Goal: Check status

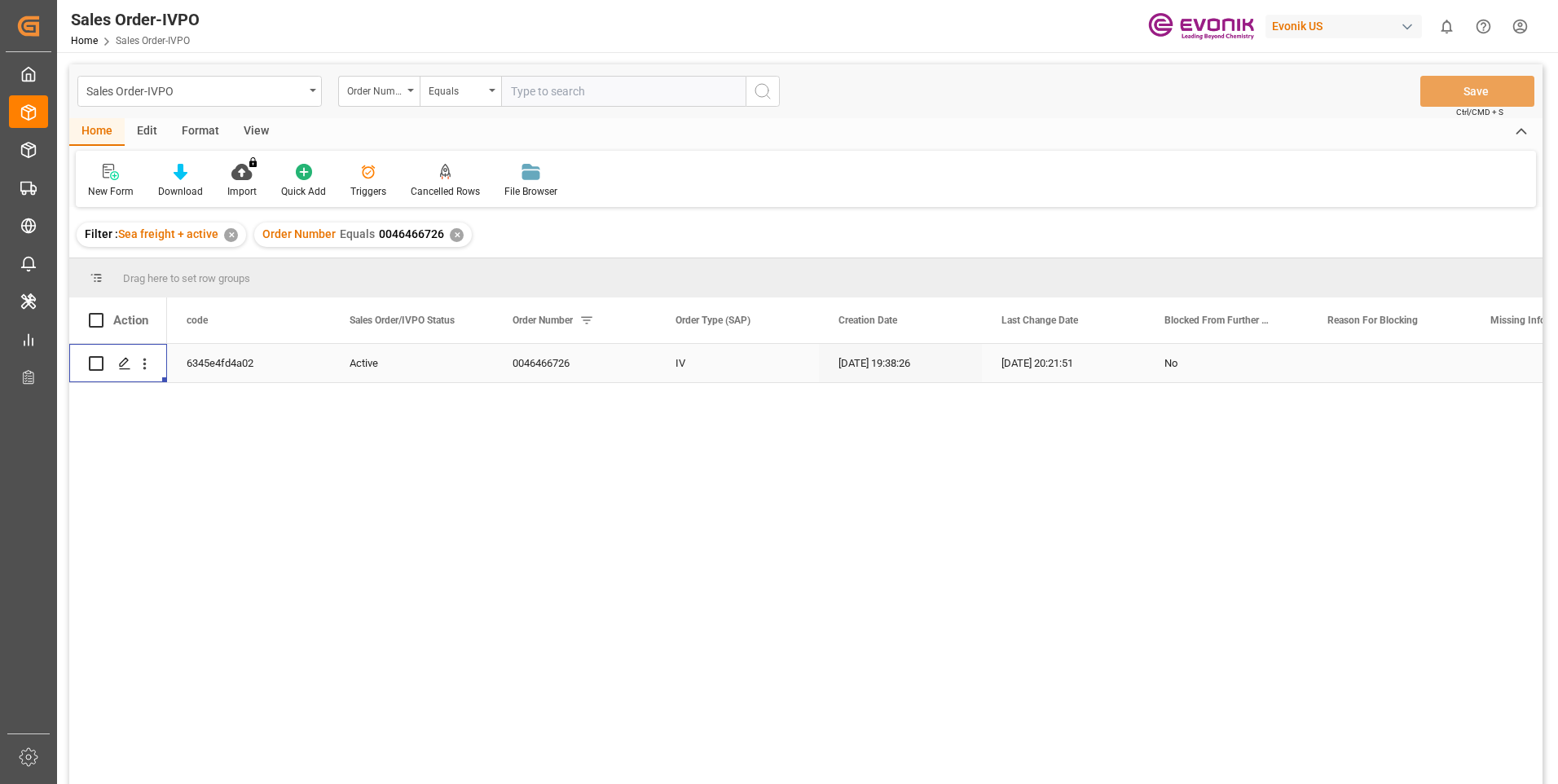
click at [546, 90] on input "text" at bounding box center [623, 91] width 245 height 31
paste input "2007123580"
type input "2007123580"
click at [760, 87] on icon "search button" at bounding box center [762, 91] width 19 height 19
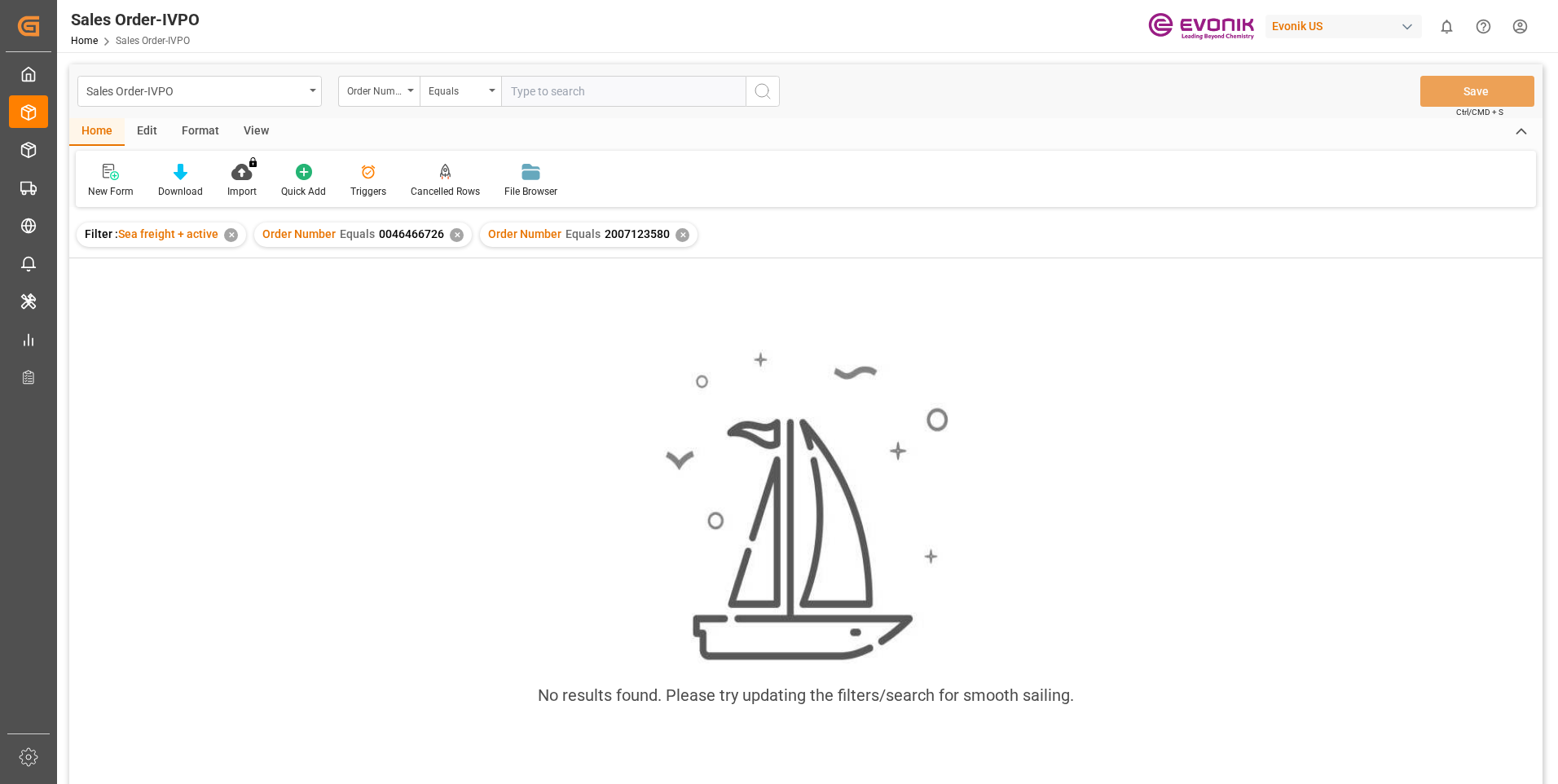
click at [457, 240] on div "✕" at bounding box center [457, 235] width 14 height 14
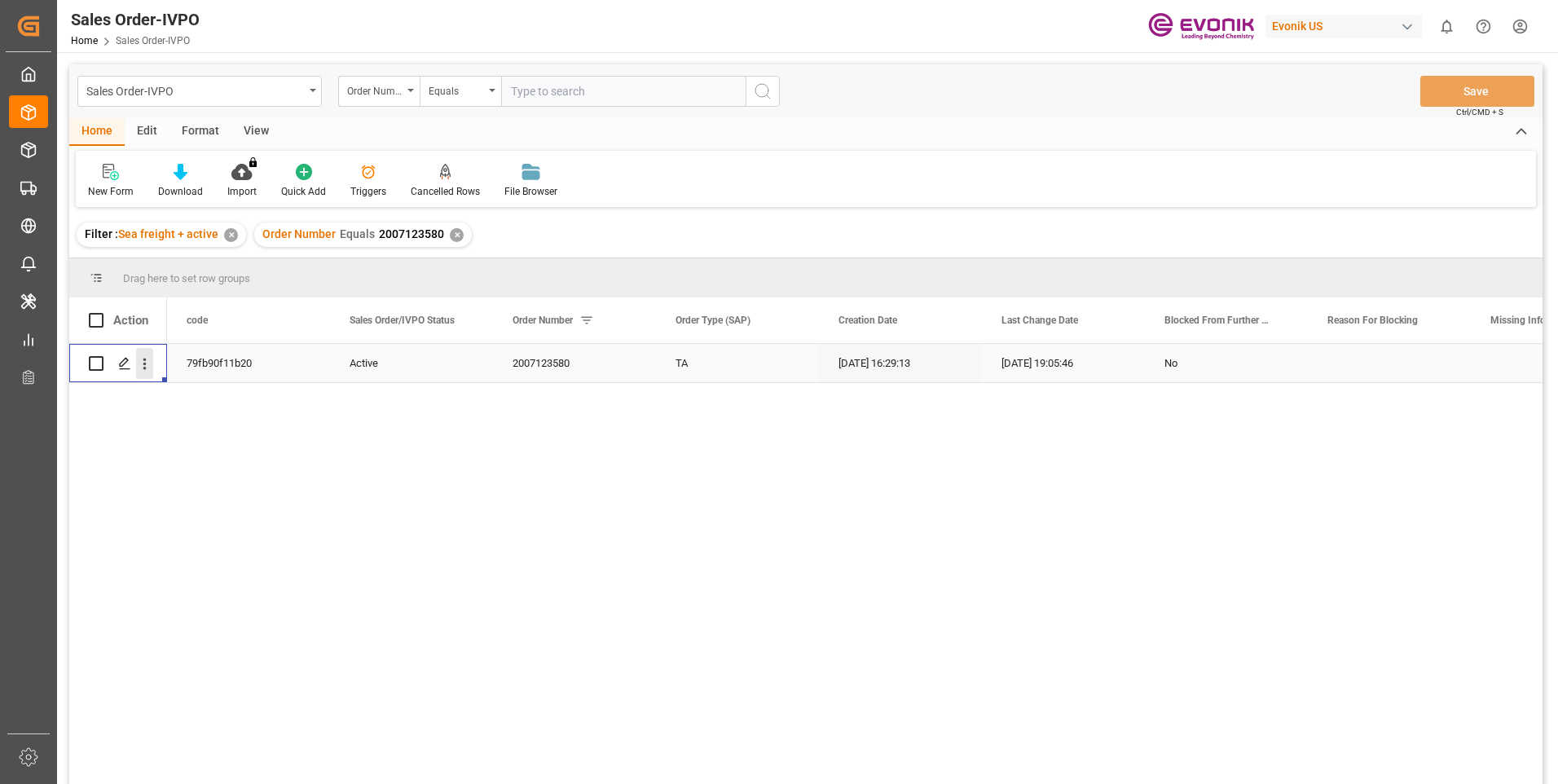
click at [141, 367] on icon "open menu" at bounding box center [144, 364] width 17 height 17
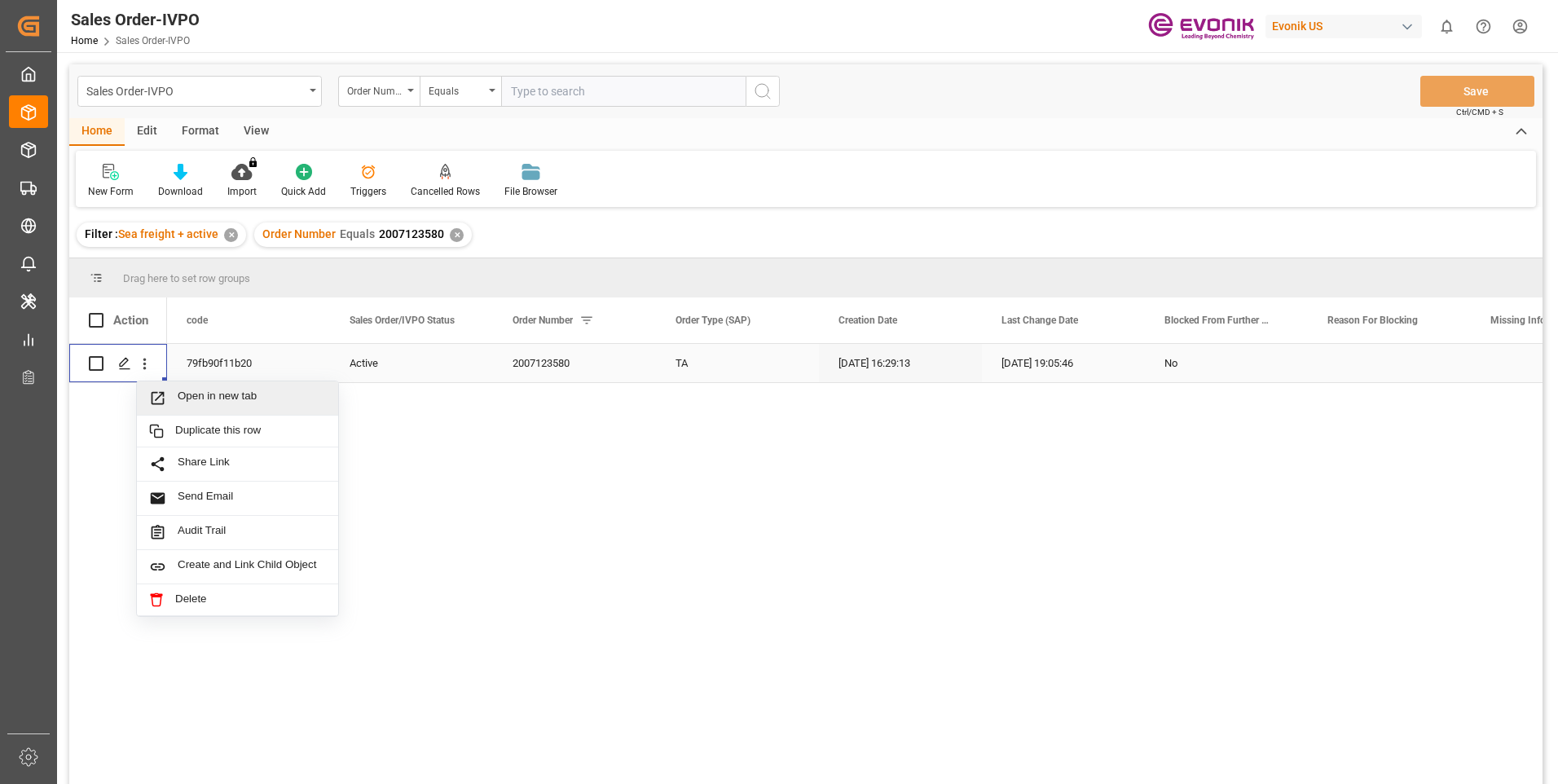
click at [201, 398] on span "Open in new tab" at bounding box center [252, 398] width 149 height 17
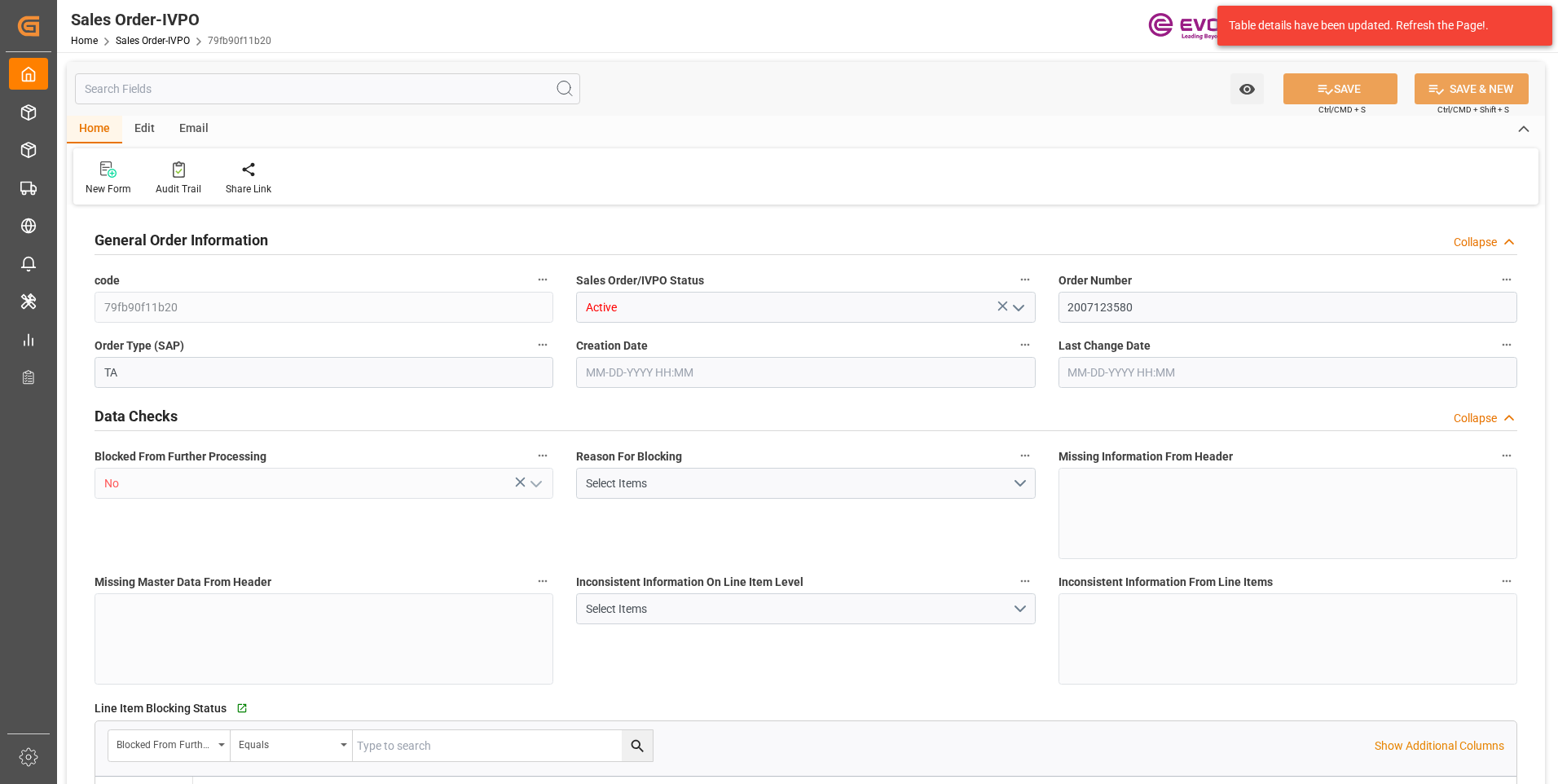
type input "DOCAU"
type input "0"
type input "1"
type input "2"
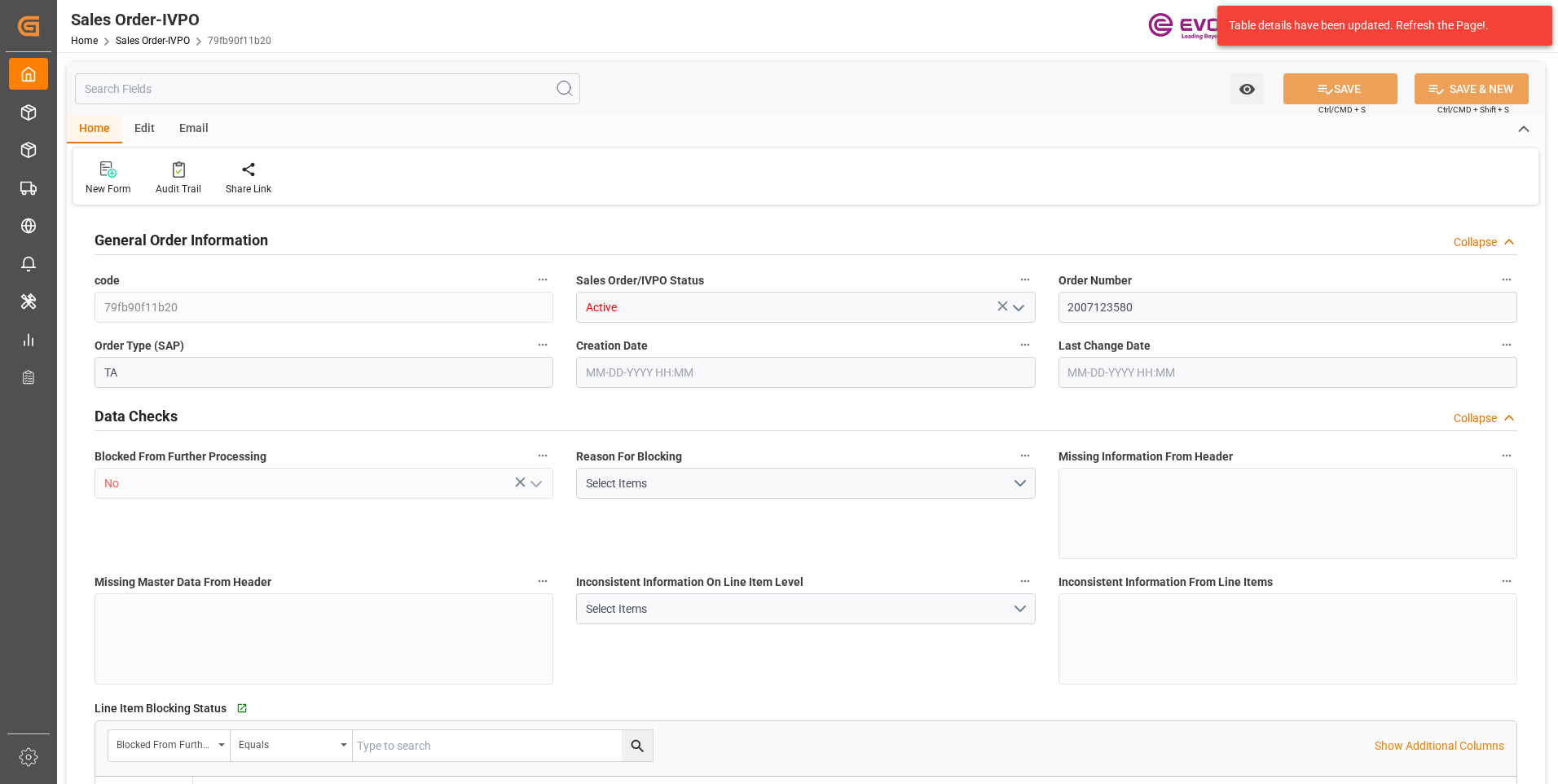
type input "4612.32"
type input "45.8938"
type input "17000"
type input "30"
type input "08-01-2025 16:29"
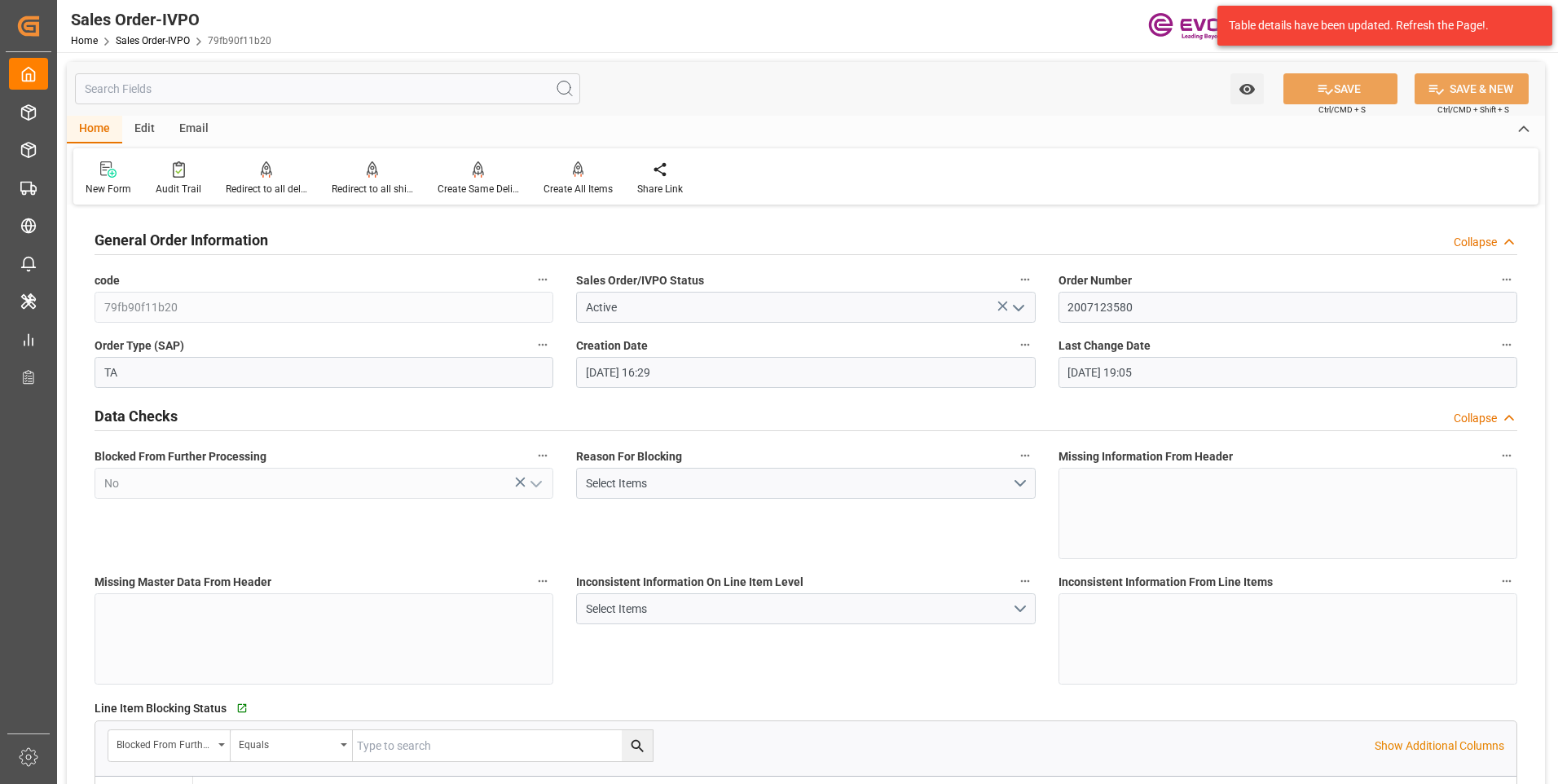
type input "09-09-2025 19:05"
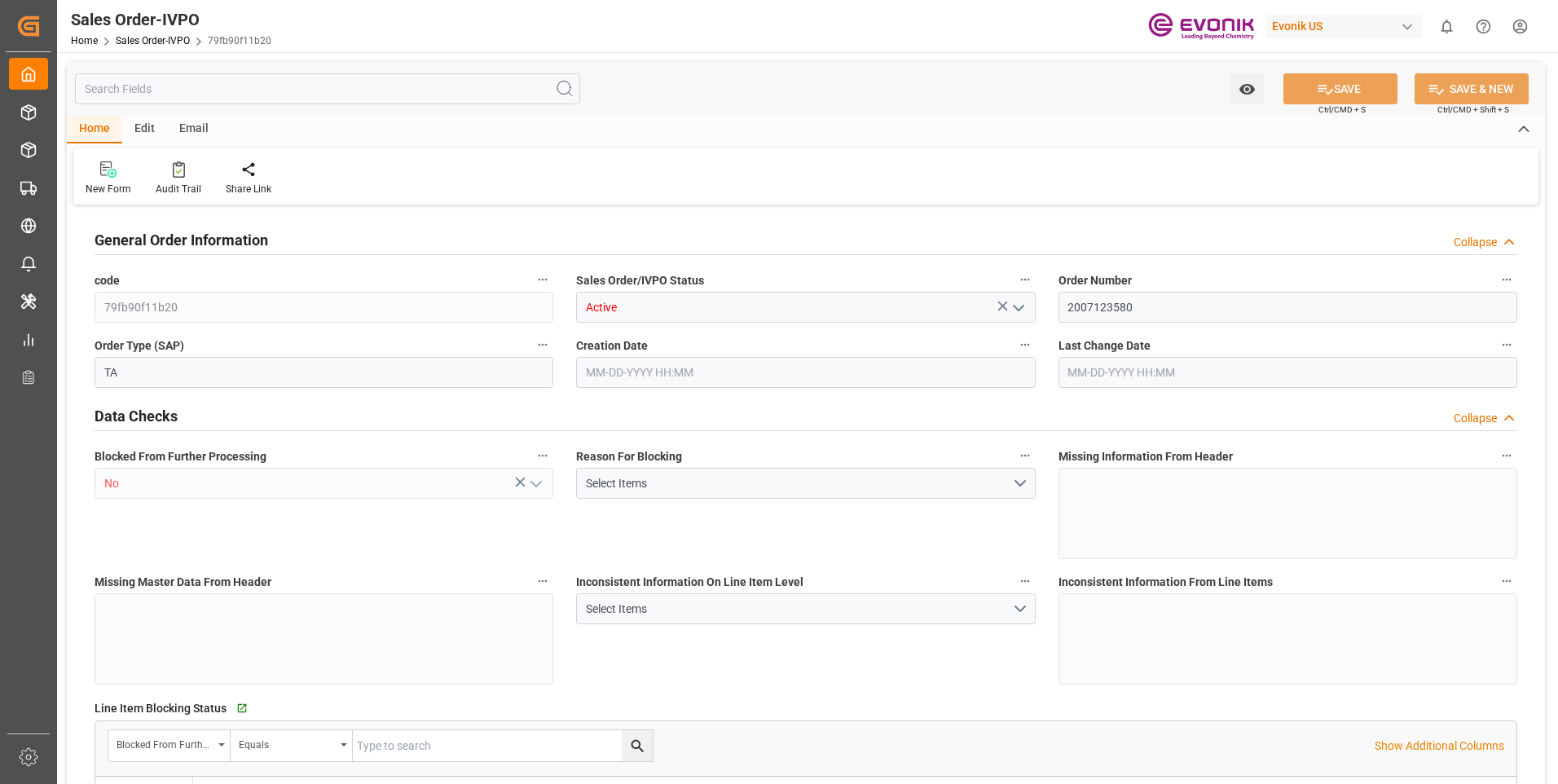
type input "DOCAU"
type input "0"
type input "1"
type input "2"
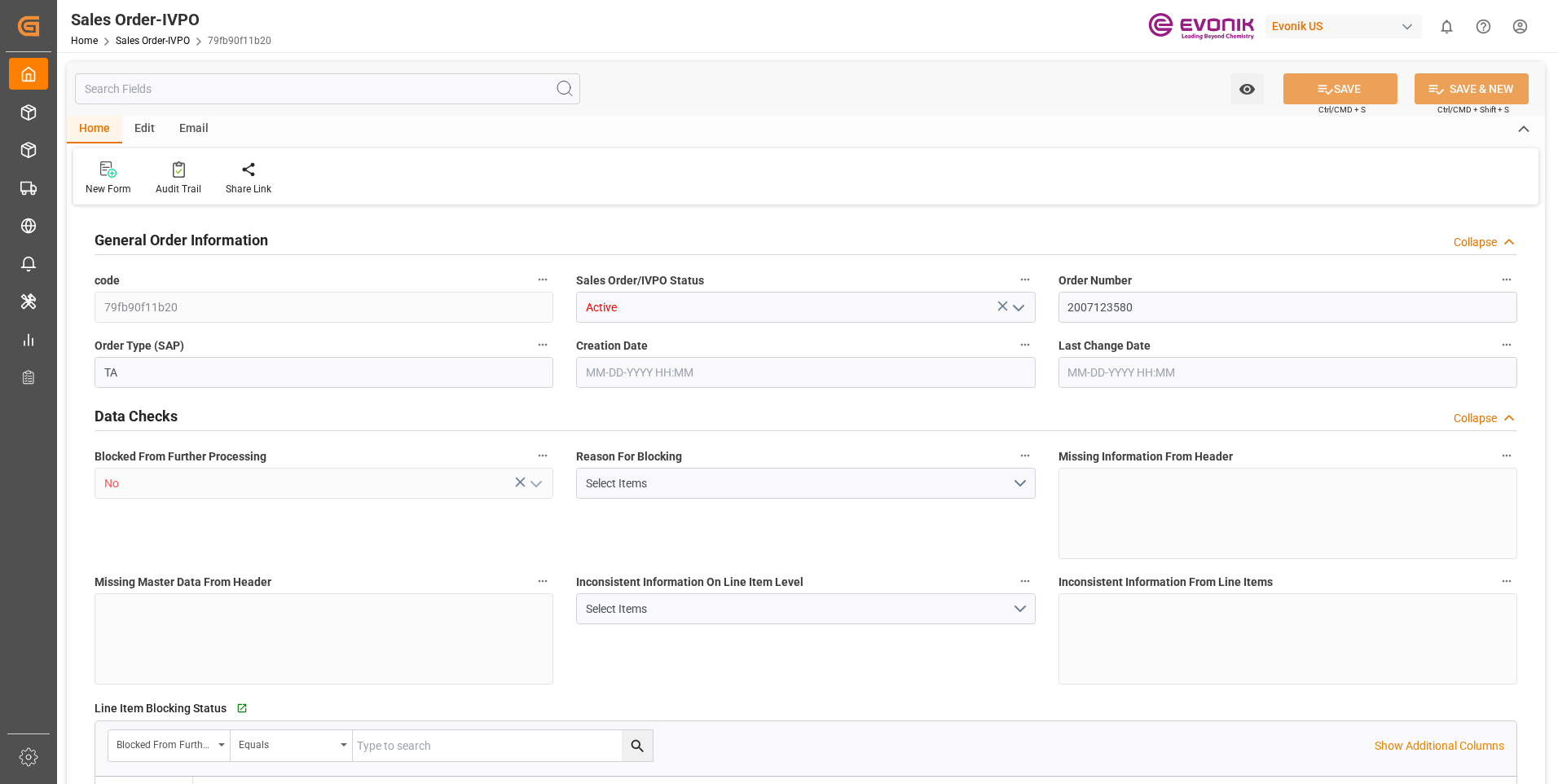
type input "4612.32"
type input "45.8938"
type input "17000"
type input "30"
type input "08-01-2025 16:29"
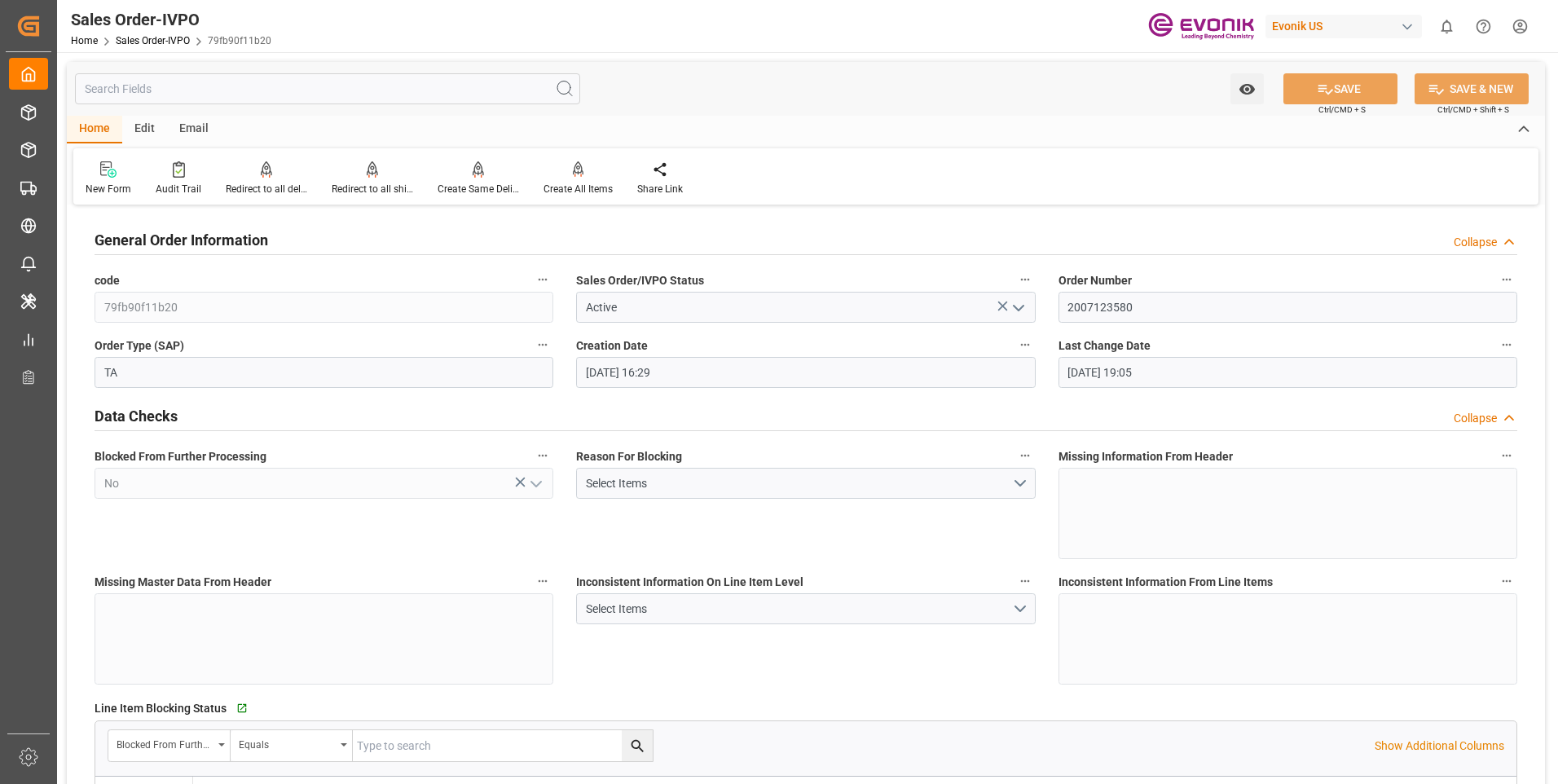
type input "09-09-2025 19:05"
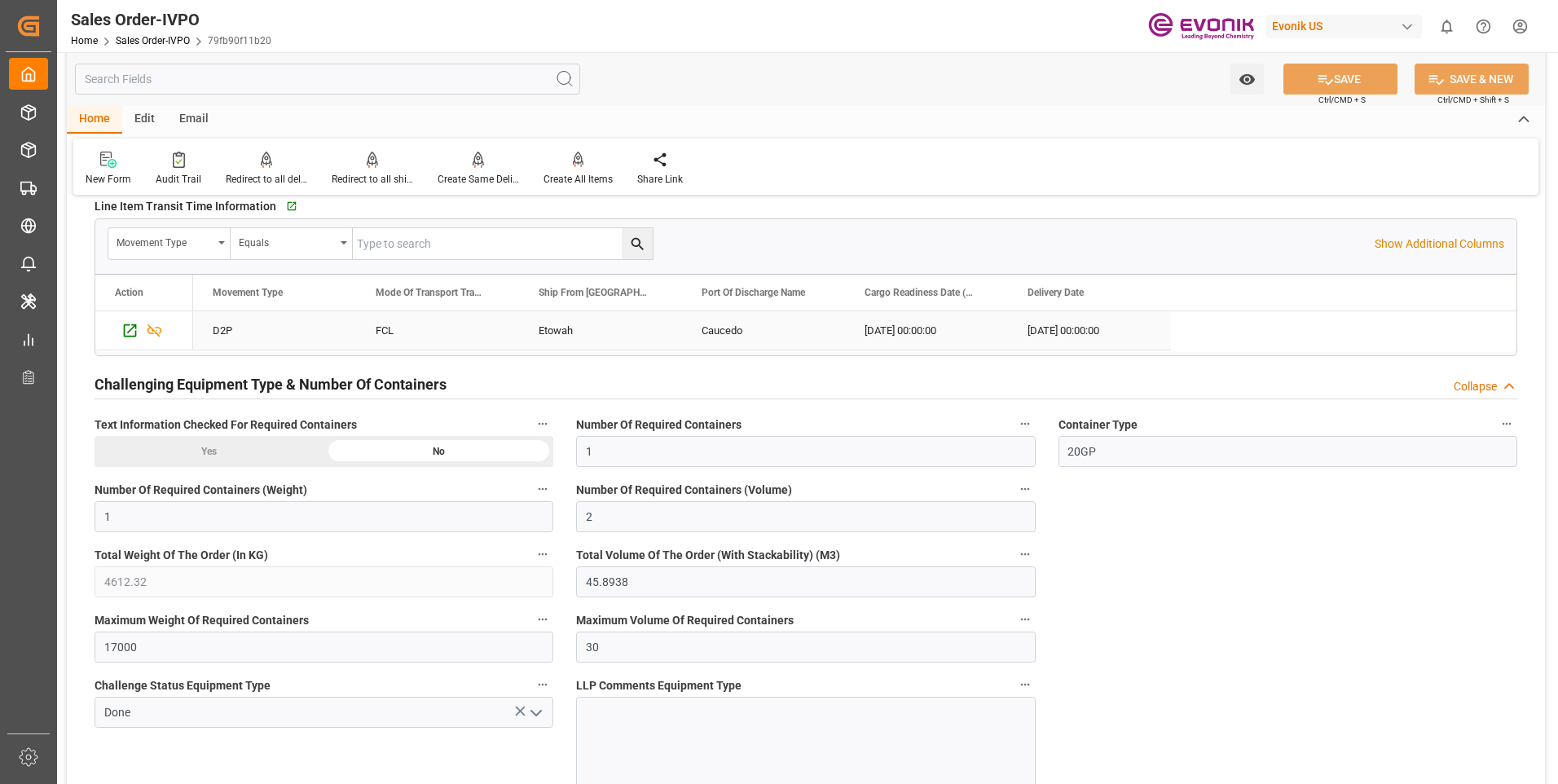
scroll to position [2690, 0]
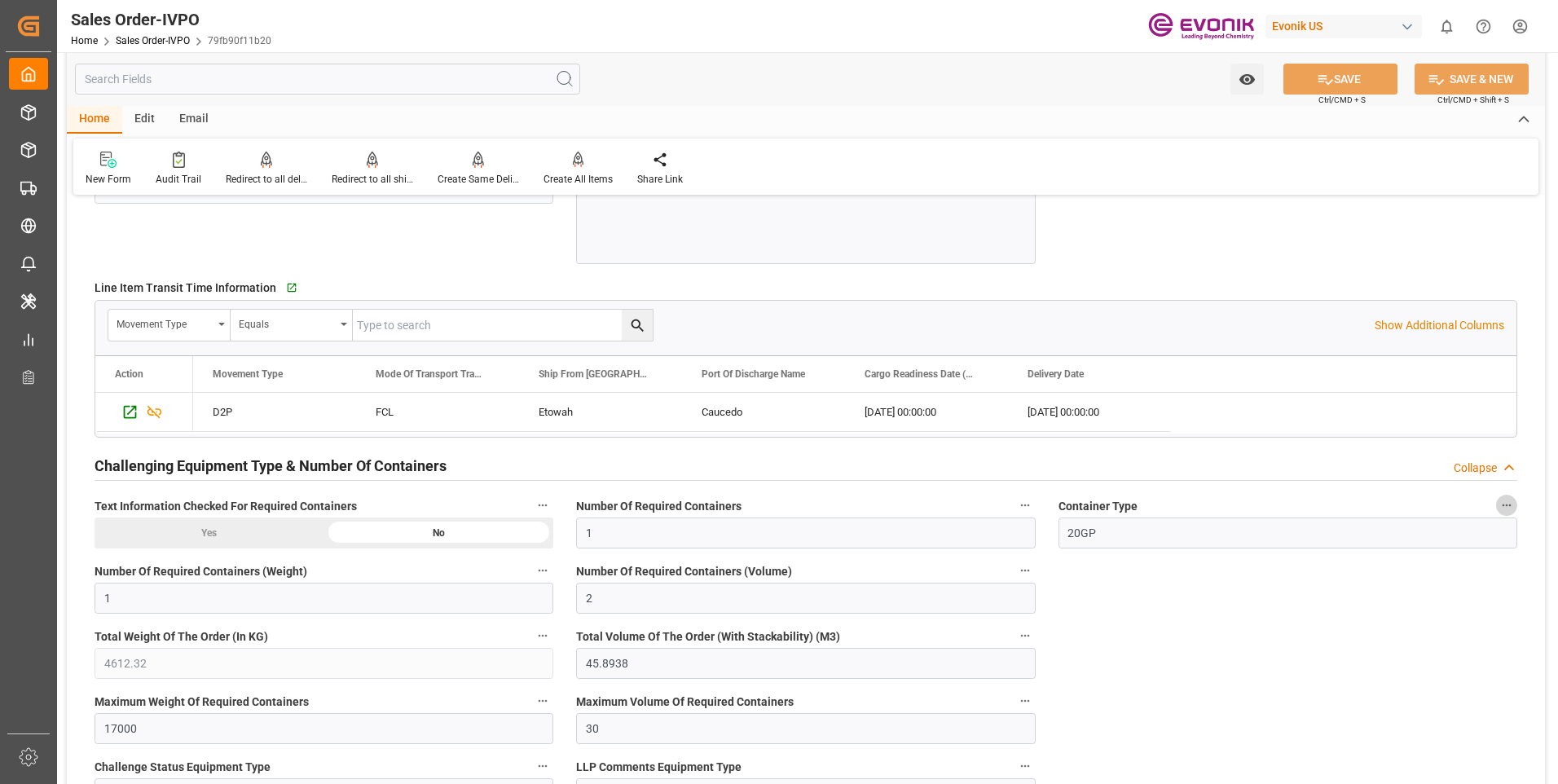
click at [1508, 502] on icon "button" at bounding box center [1507, 505] width 13 height 13
click at [1507, 502] on li "Audits" at bounding box center [1504, 506] width 83 height 27
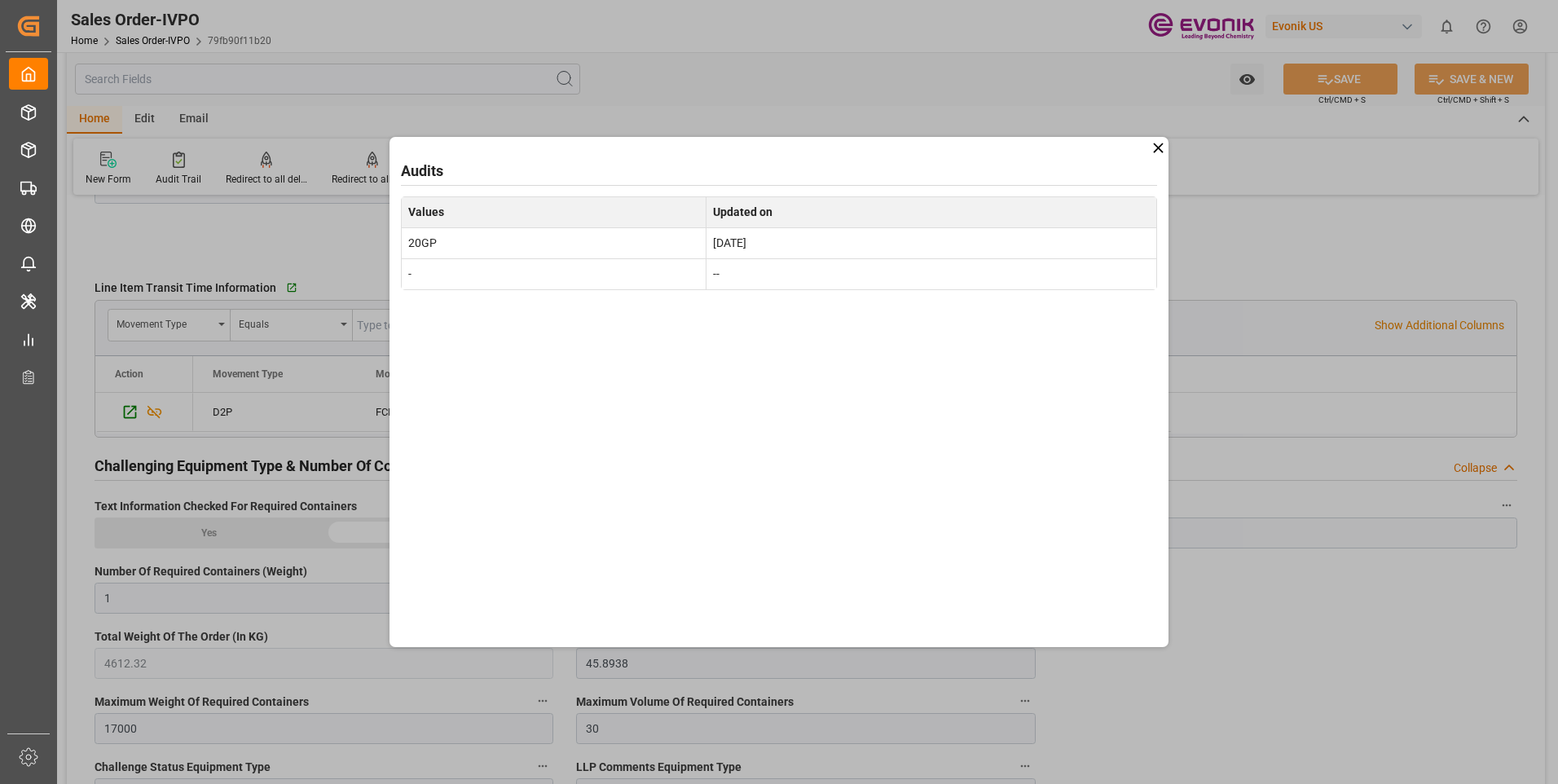
click at [1272, 604] on div "Audits Values Updated on 20GP Aug 1, 2025 - --" at bounding box center [779, 392] width 1558 height 784
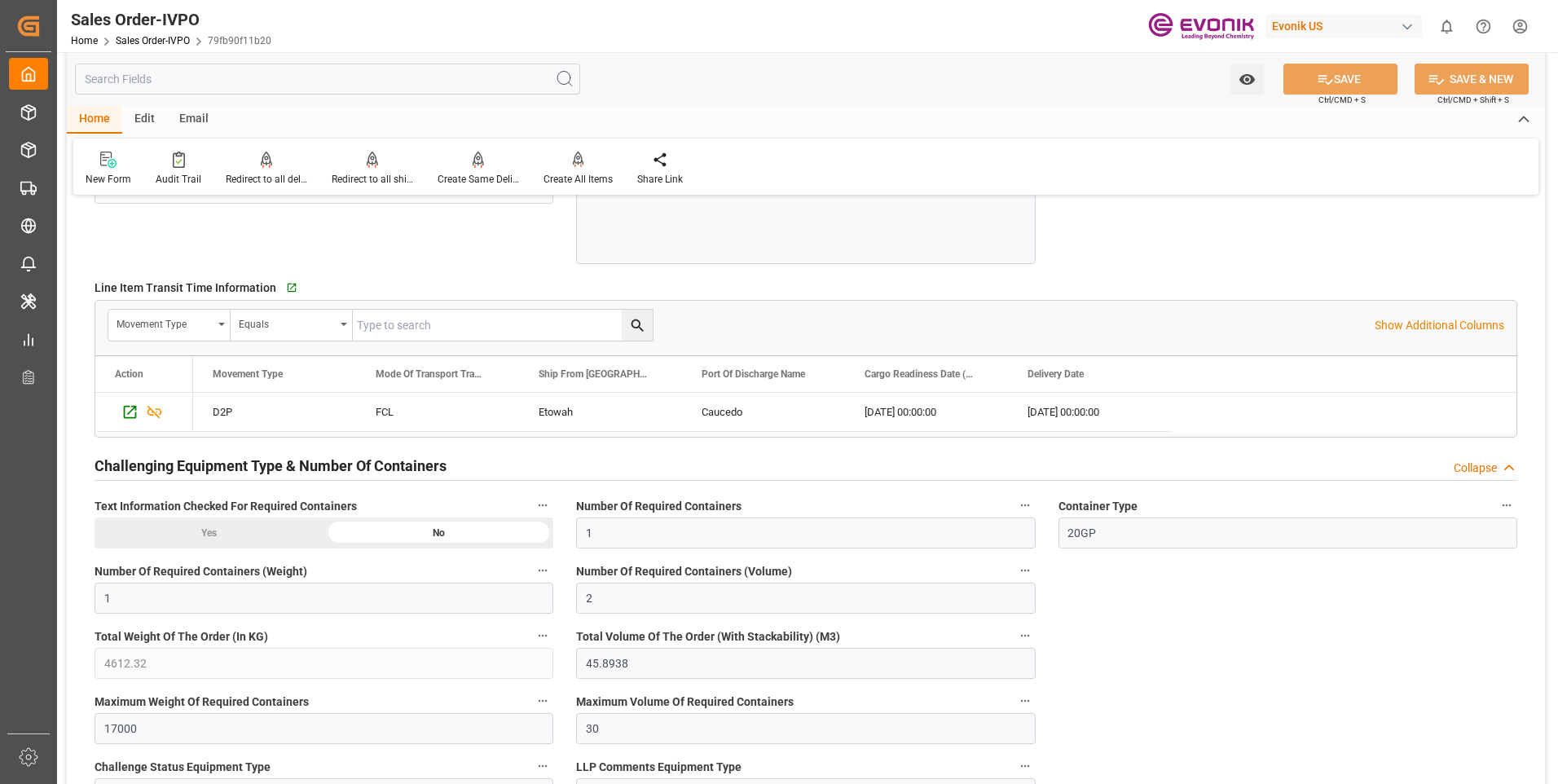
click at [625, 39] on div "Sales Order-IVPO Home Sales Order-IVPO 79fb90f11b20 Evonik US 0 Notifications O…" at bounding box center [802, 26] width 1513 height 52
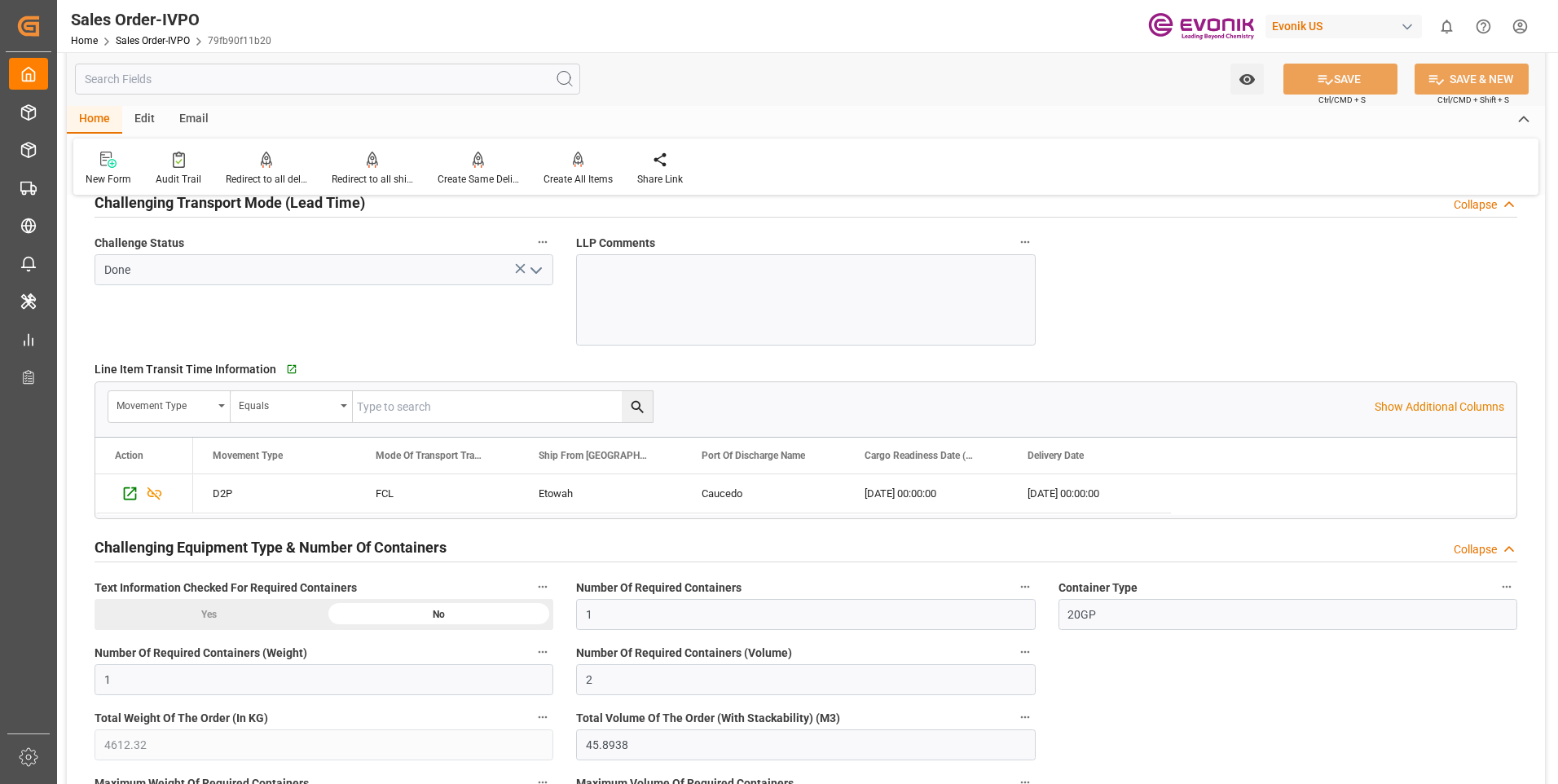
click at [203, 87] on input "text" at bounding box center [327, 78] width 505 height 31
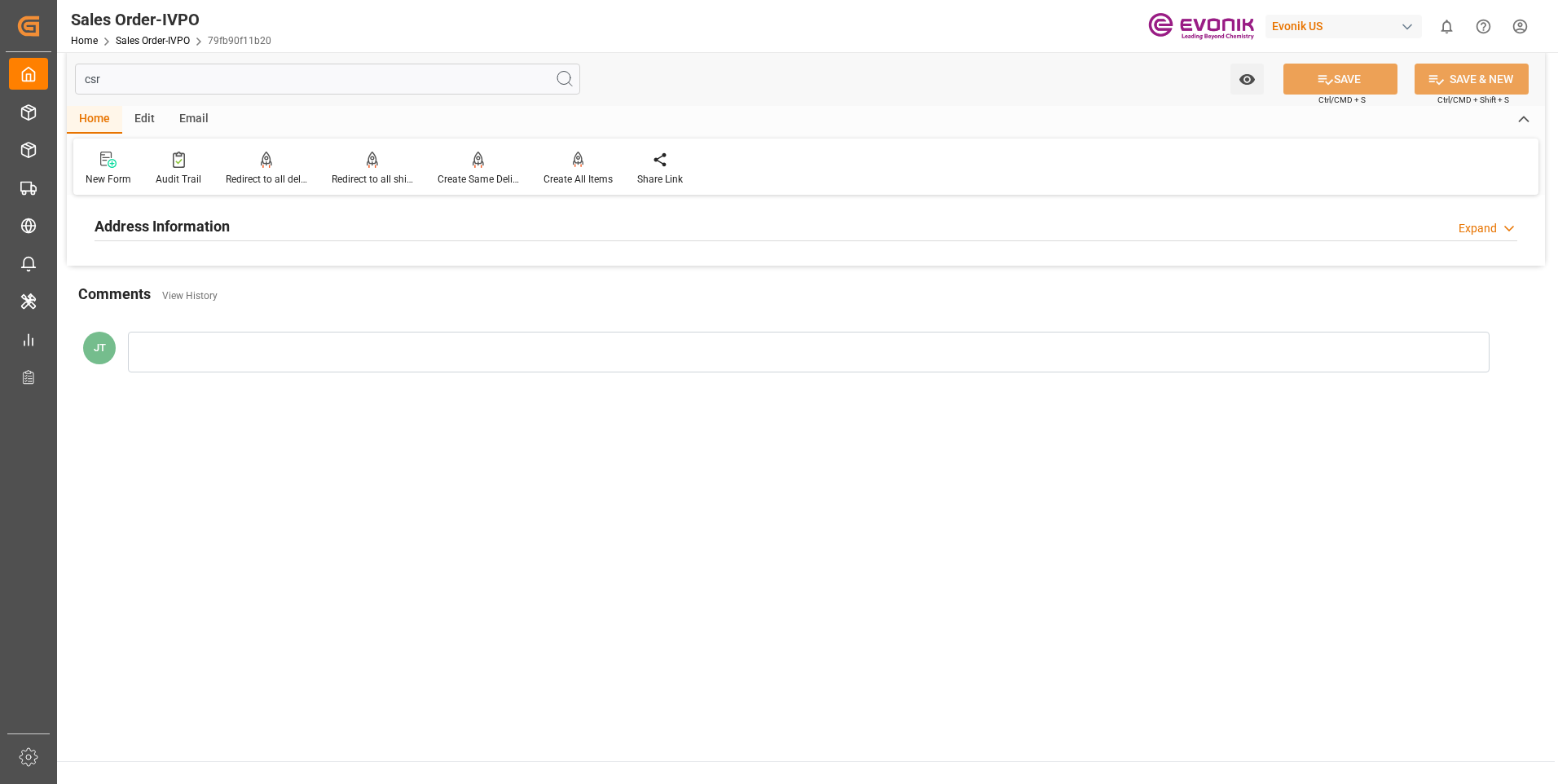
scroll to position [0, 0]
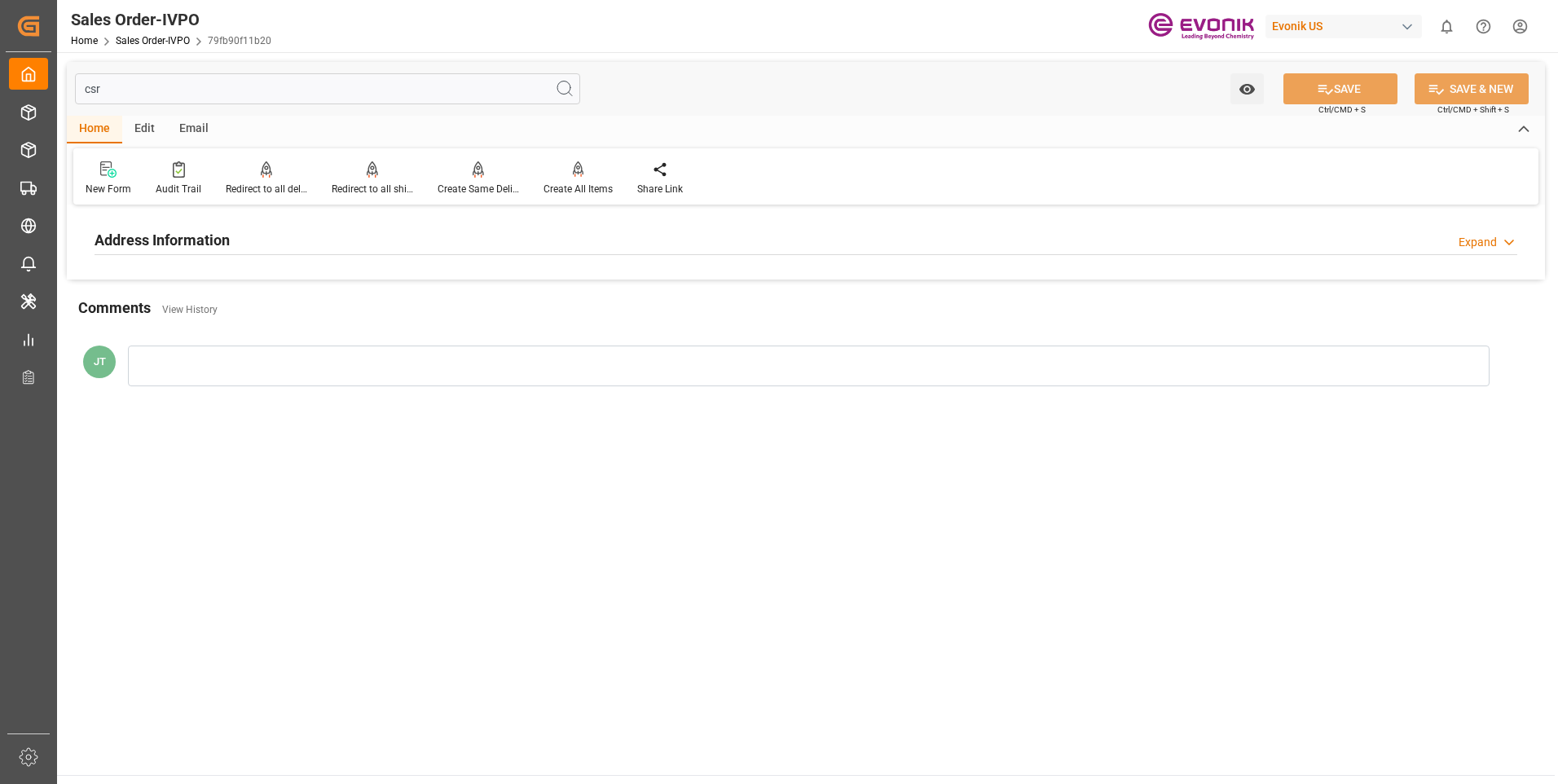
type input "csr"
click at [362, 233] on div "Address Information Expand" at bounding box center [806, 238] width 1423 height 31
